Goal: Check status: Check status

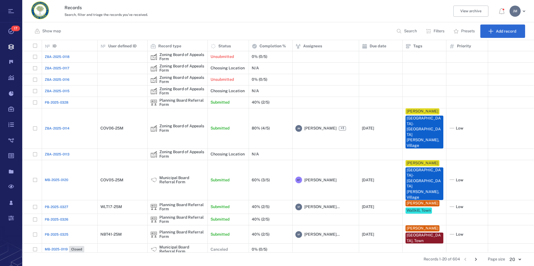
click at [439, 31] on p "Filters" at bounding box center [439, 31] width 11 height 6
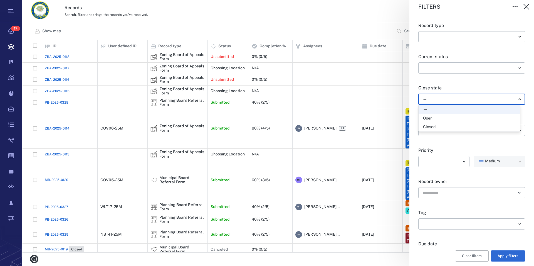
click at [437, 99] on body "Tasks 17 Records Boards Dashboard Reports Record types Guide steps Rules Form b…" at bounding box center [267, 133] width 534 height 266
click at [431, 115] on div "Open" at bounding box center [427, 118] width 9 height 6
type input "*****"
click at [504, 257] on button "Apply filters" at bounding box center [508, 255] width 34 height 11
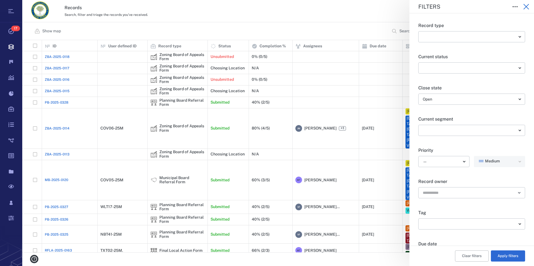
click at [524, 8] on icon "button" at bounding box center [526, 6] width 7 height 7
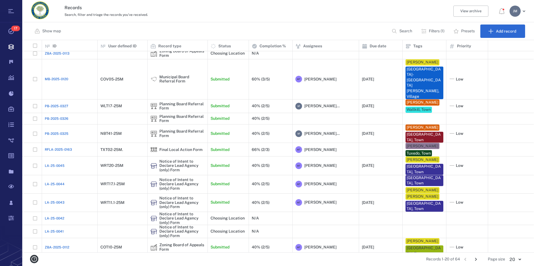
scroll to position [113, 0]
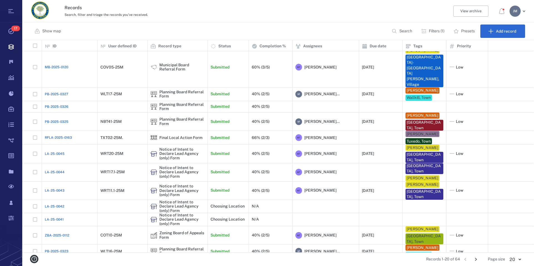
click at [476, 258] on icon "Go to next page" at bounding box center [476, 259] width 6 height 6
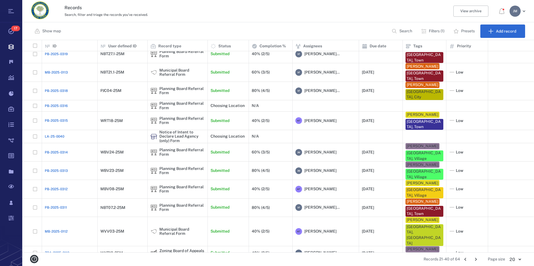
scroll to position [111, 0]
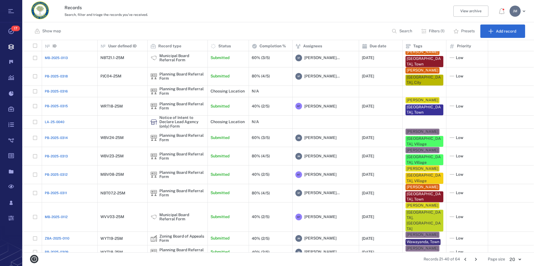
click at [475, 259] on icon "Go to next page" at bounding box center [476, 259] width 6 height 6
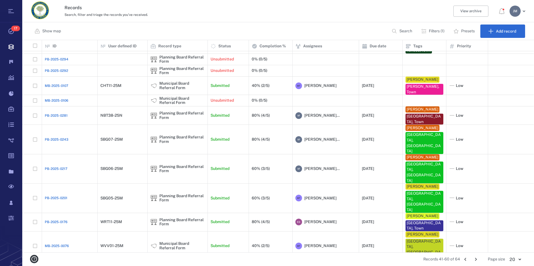
scroll to position [120, 0]
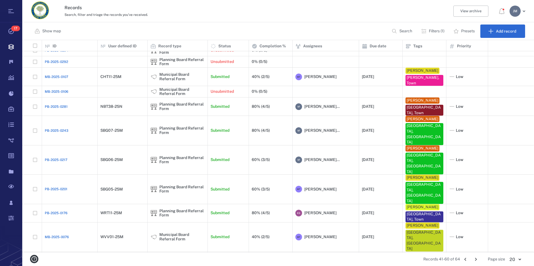
click at [475, 257] on icon "Go to next page" at bounding box center [476, 259] width 6 height 6
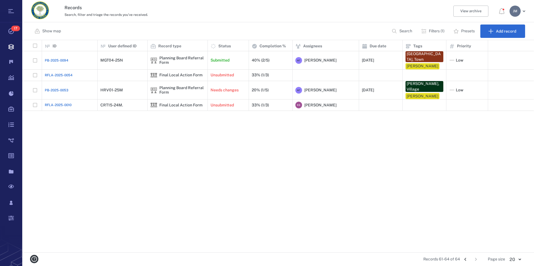
scroll to position [0, 0]
click at [465, 259] on icon "Go to previous page" at bounding box center [465, 259] width 6 height 6
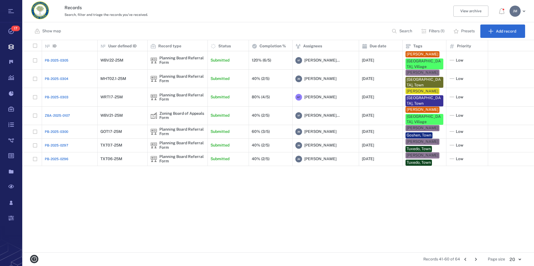
click at [475, 258] on icon "Go to next page" at bounding box center [476, 259] width 6 height 6
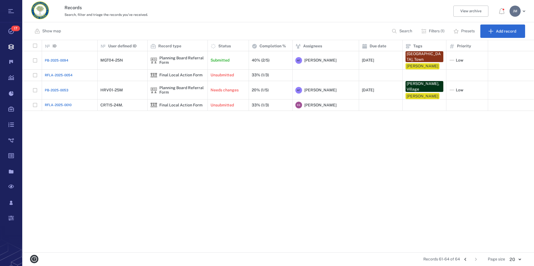
click at [465, 259] on icon "Go to previous page" at bounding box center [465, 259] width 6 height 6
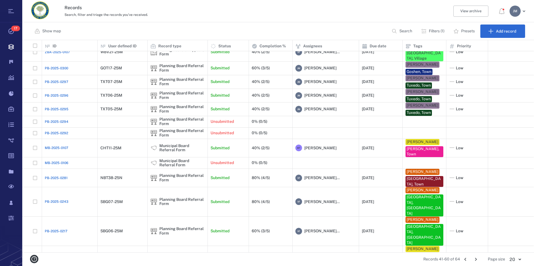
scroll to position [23, 0]
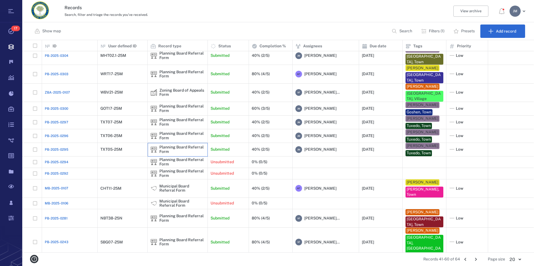
click at [183, 145] on div "Planning Board Referral Form" at bounding box center [181, 149] width 45 height 9
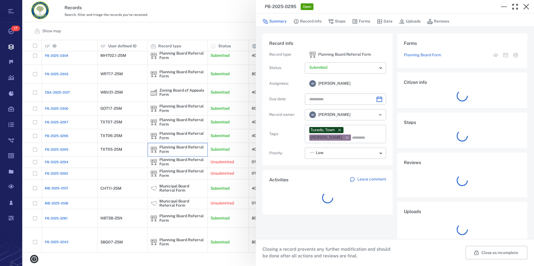
type input "**********"
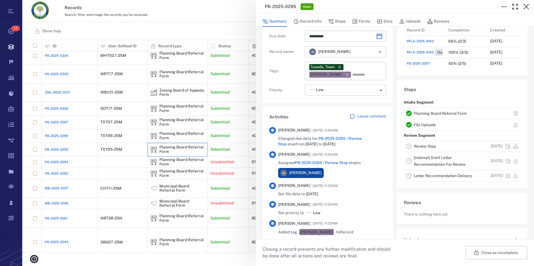
scroll to position [63, 0]
click at [437, 111] on link "Planning Board Referral Form" at bounding box center [440, 112] width 53 height 4
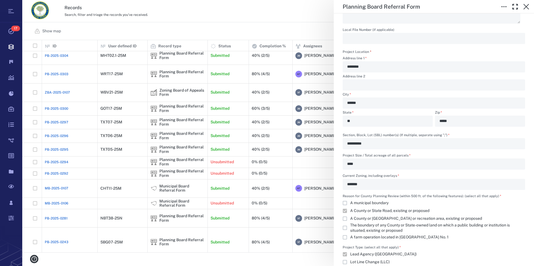
scroll to position [254, 0]
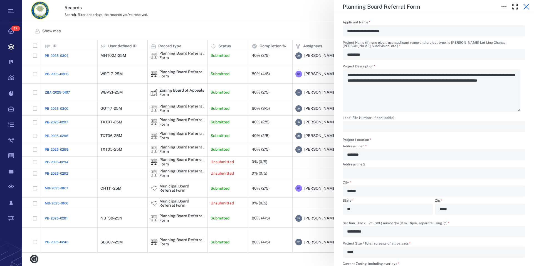
click at [527, 6] on icon "button" at bounding box center [526, 7] width 6 height 6
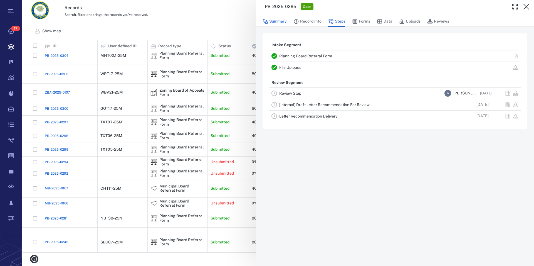
click at [276, 23] on button "Summary" at bounding box center [274, 21] width 24 height 11
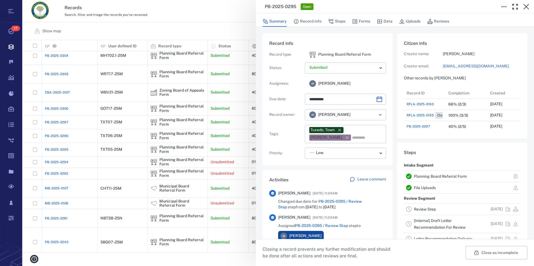
type input "**********"
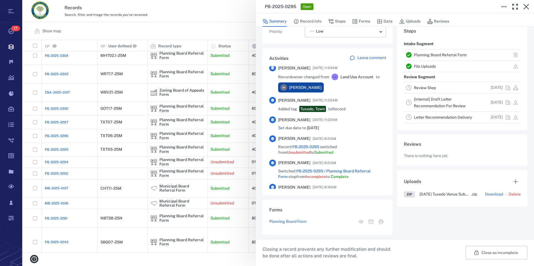
scroll to position [127, 0]
